Goal: Check status: Check status

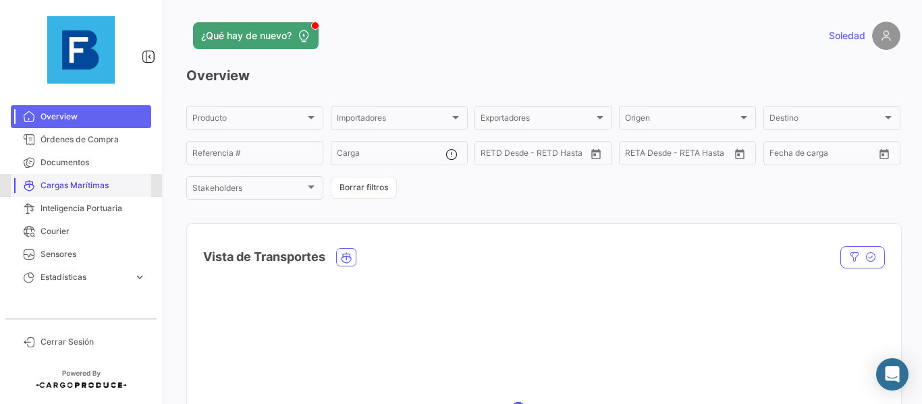
click at [90, 181] on span "Cargas Marítimas" at bounding box center [92, 185] width 105 height 12
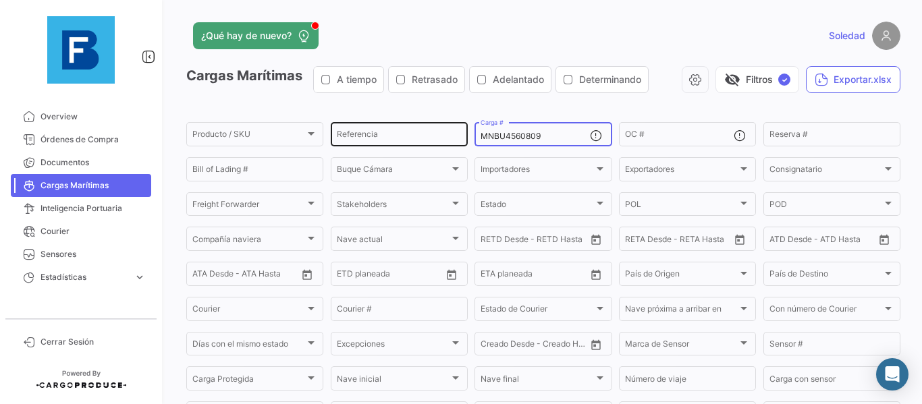
drag, startPoint x: 549, startPoint y: 137, endPoint x: 451, endPoint y: 132, distance: 98.7
click at [0, 0] on div "Producto / SKU Producto / SKU Referencia MNBU4560809 Carga # OC # Reserva # Bil…" at bounding box center [0, 0] width 0 height 0
paste input "HLBU9662595"
type input "HLBU9662595"
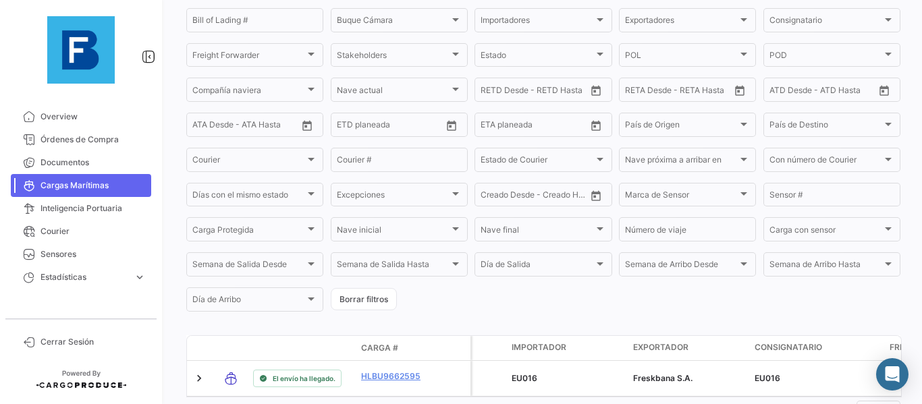
scroll to position [212, 0]
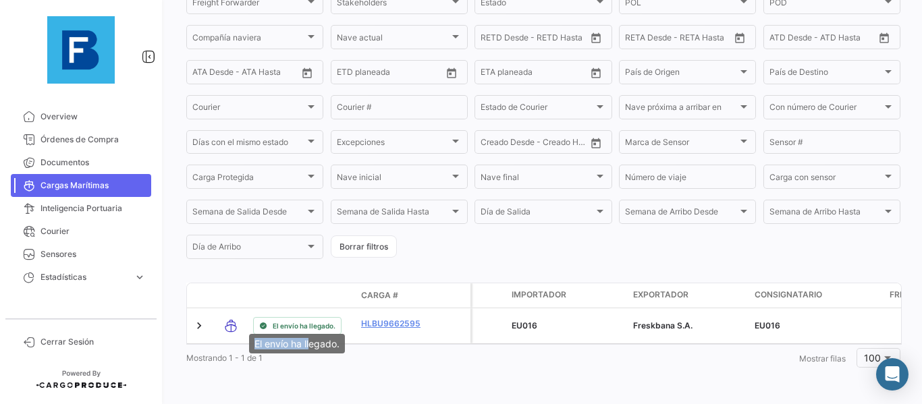
drag, startPoint x: 242, startPoint y: 337, endPoint x: 318, endPoint y: 337, distance: 76.9
click at [317, 337] on mat-tooltip-component "El envío ha llegado." at bounding box center [297, 344] width 115 height 38
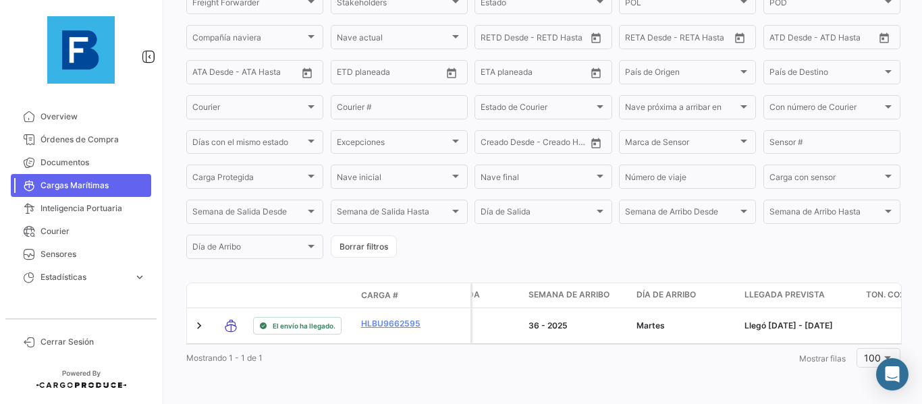
scroll to position [0, 839]
click at [417, 363] on div "Mostrando 1 - 1 de 1 1 Mostrar filas 100" at bounding box center [543, 357] width 714 height 24
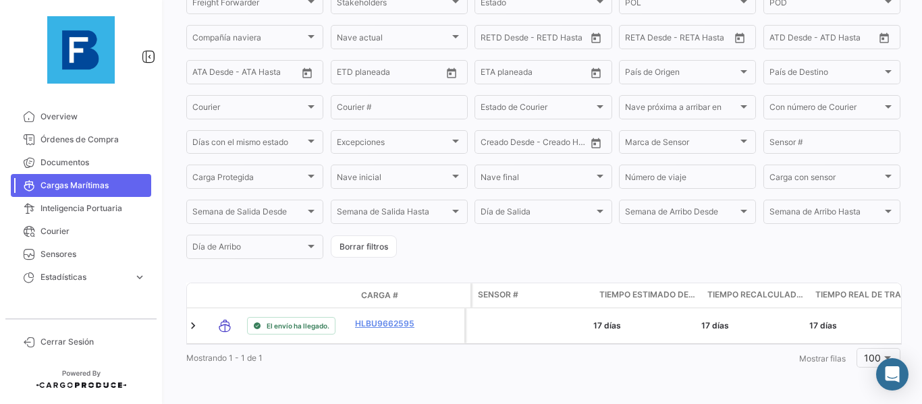
scroll to position [0, 4197]
click at [530, 394] on div "¿Qué hay de nuevo? [PERSON_NAME] Marítimas A tiempo Retrasado Adelantado Determ…" at bounding box center [543, 202] width 757 height 404
